Goal: Find specific page/section

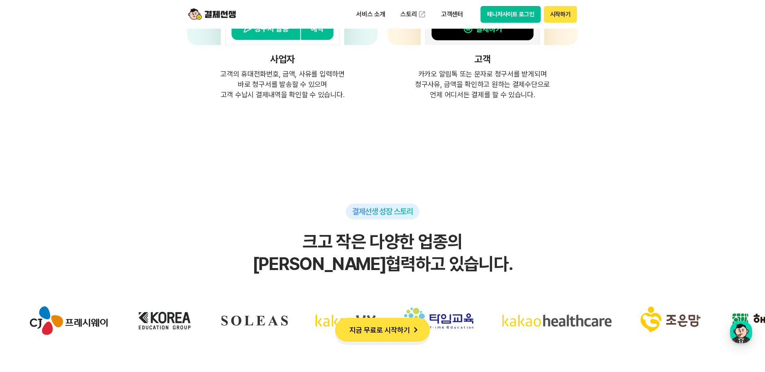
scroll to position [2269, 0]
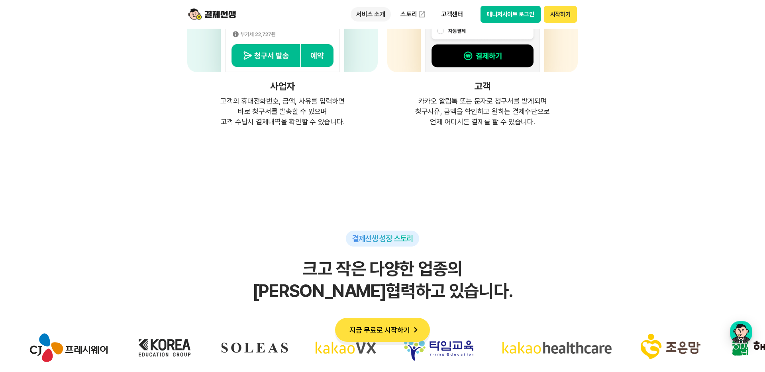
click at [366, 8] on p "서비스 소개" at bounding box center [371, 14] width 40 height 14
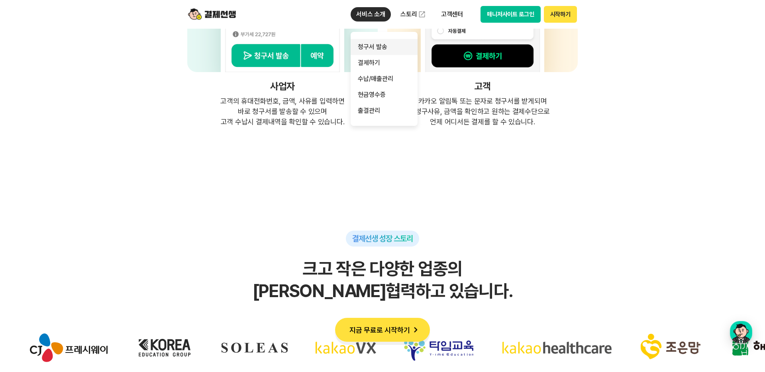
click at [377, 44] on link "청구서 발송" at bounding box center [384, 47] width 67 height 16
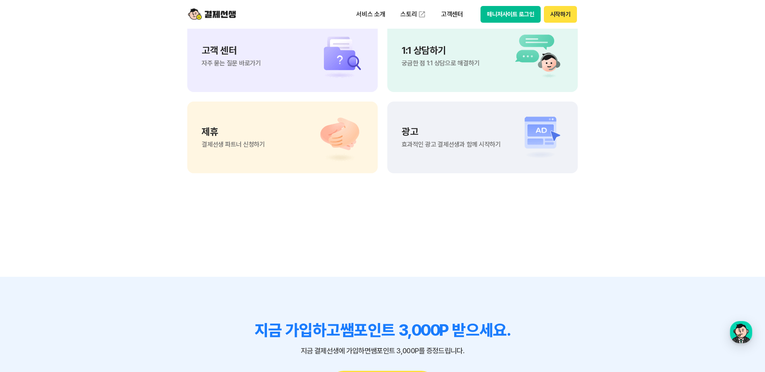
scroll to position [2271, 0]
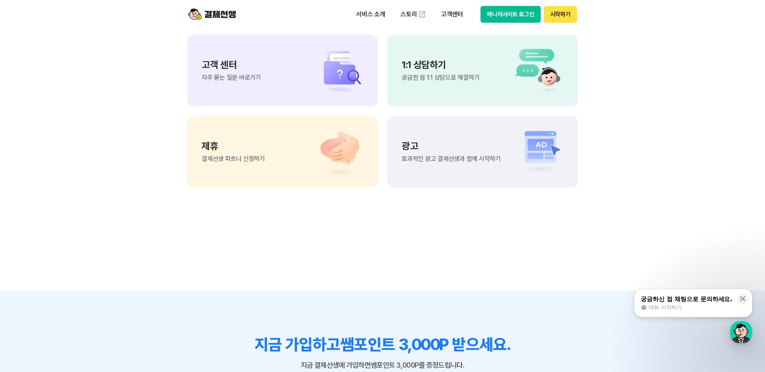
scroll to position [7172, 0]
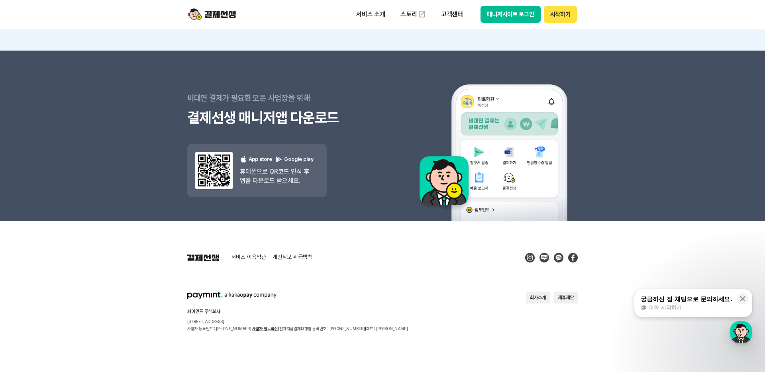
click at [526, 298] on button "회사소개" at bounding box center [538, 298] width 24 height 12
